Goal: Task Accomplishment & Management: Manage account settings

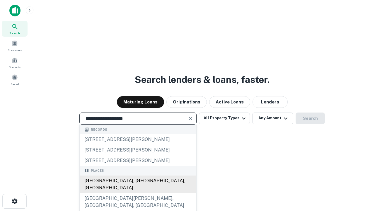
click at [138, 193] on div "Santa Monica, CA, USA" at bounding box center [138, 185] width 117 height 18
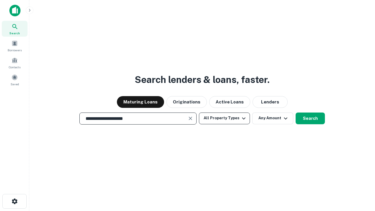
type input "**********"
click at [225, 118] on button "All Property Types" at bounding box center [224, 119] width 51 height 12
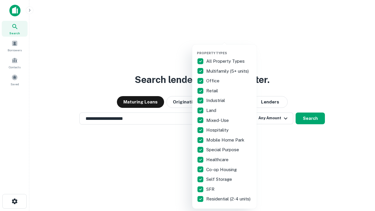
click at [229, 49] on button "button" at bounding box center [229, 49] width 64 height 0
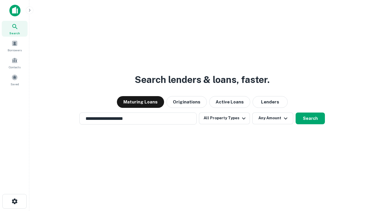
scroll to position [4, 71]
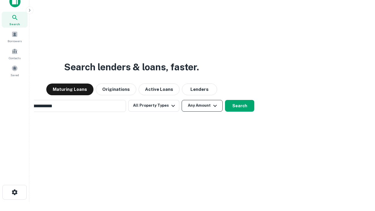
click at [182, 100] on button "Any Amount" at bounding box center [202, 106] width 41 height 12
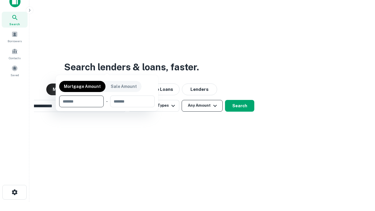
scroll to position [9, 0]
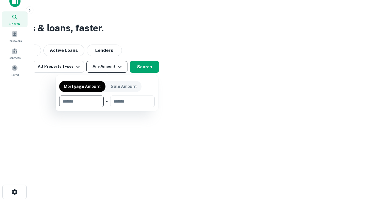
type input "*******"
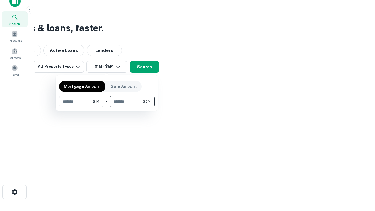
type input "*******"
click at [107, 107] on button "button" at bounding box center [107, 107] width 96 height 0
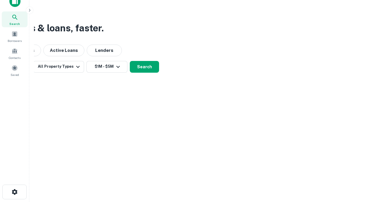
scroll to position [4, 108]
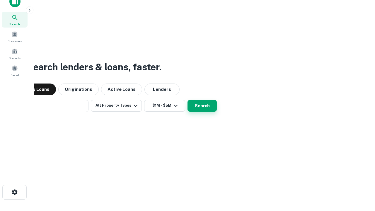
click at [188, 100] on button "Search" at bounding box center [202, 106] width 29 height 12
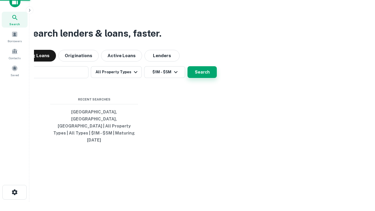
scroll to position [16, 166]
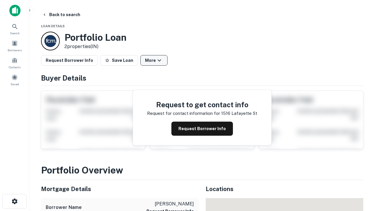
click at [154, 60] on button "More" at bounding box center [153, 60] width 27 height 11
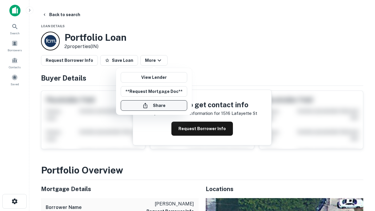
click at [154, 106] on button "Share" at bounding box center [154, 105] width 67 height 11
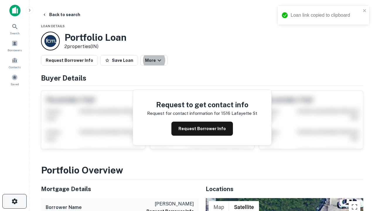
click at [14, 201] on icon "button" at bounding box center [14, 201] width 7 height 7
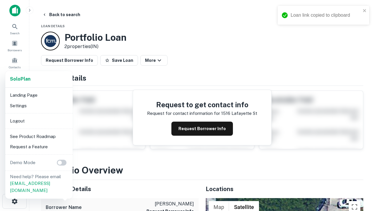
click at [39, 121] on li "Logout" at bounding box center [39, 121] width 63 height 11
